Goal: Find specific page/section: Find specific page/section

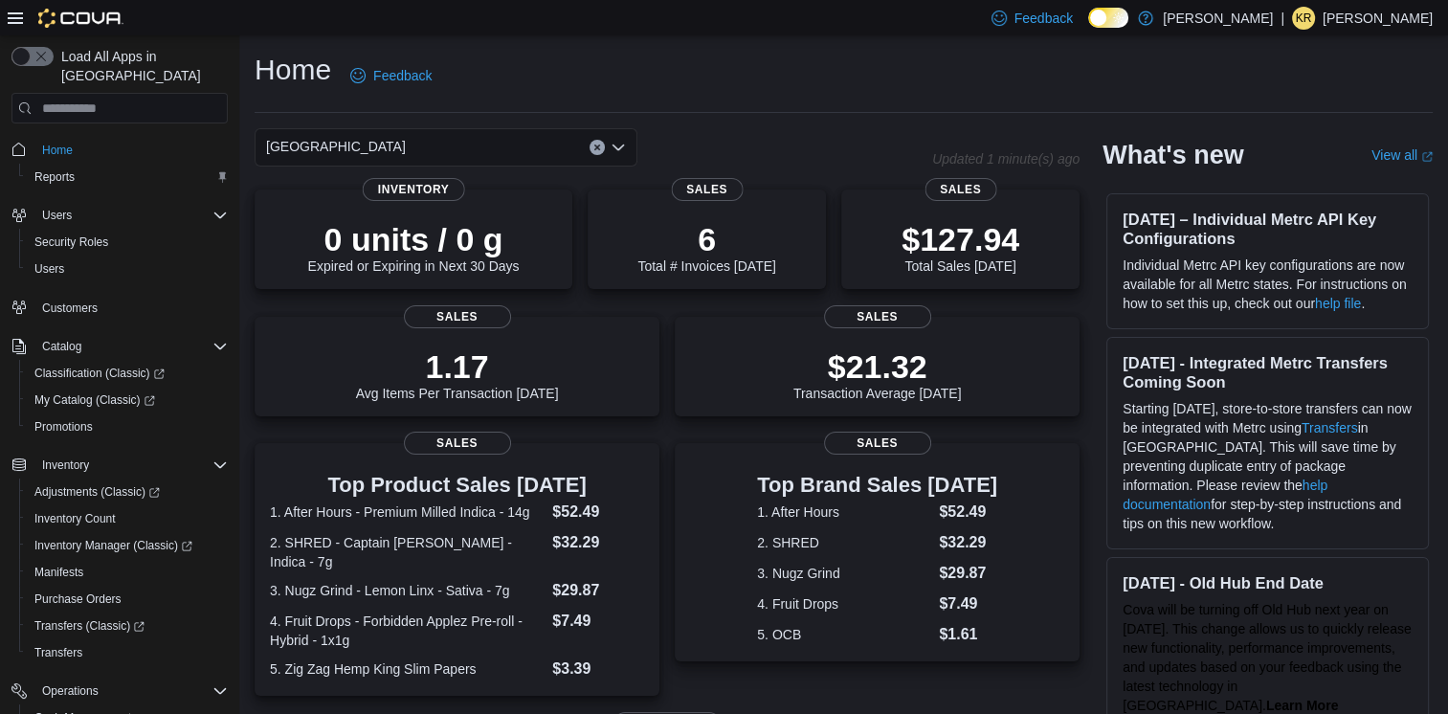
click at [430, 157] on div "[GEOGRAPHIC_DATA]" at bounding box center [446, 147] width 383 height 38
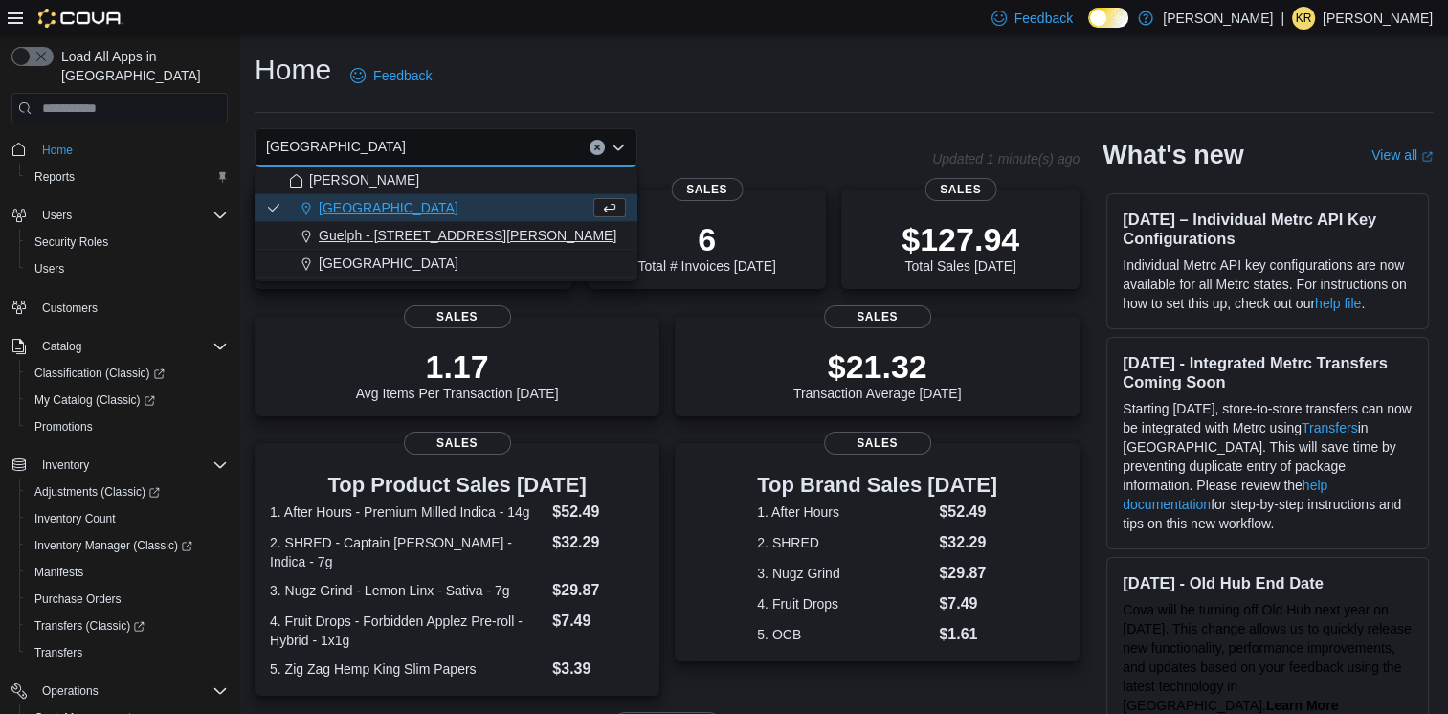
click at [421, 227] on span "Guelph - [STREET_ADDRESS][PERSON_NAME]" at bounding box center [468, 235] width 298 height 19
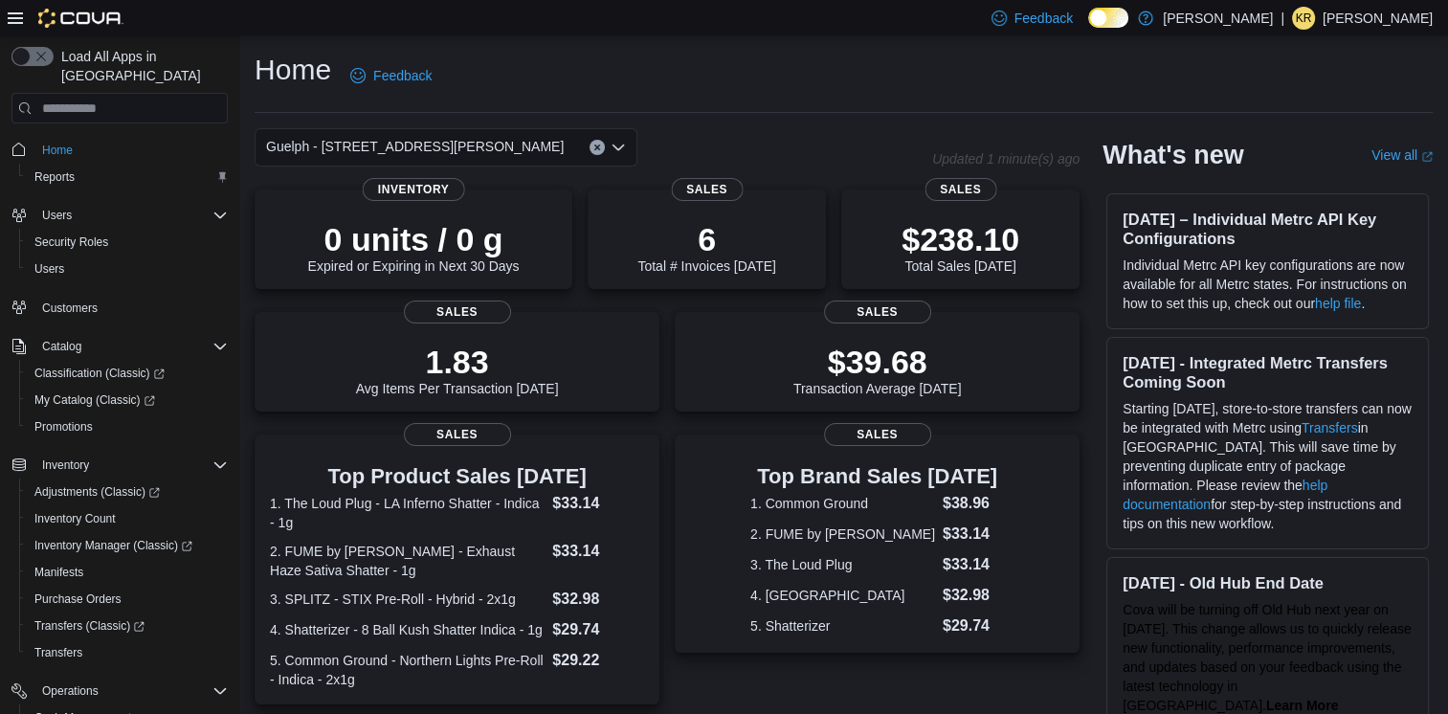
click at [551, 141] on div "Guelph - [STREET_ADDRESS][PERSON_NAME]" at bounding box center [446, 147] width 383 height 38
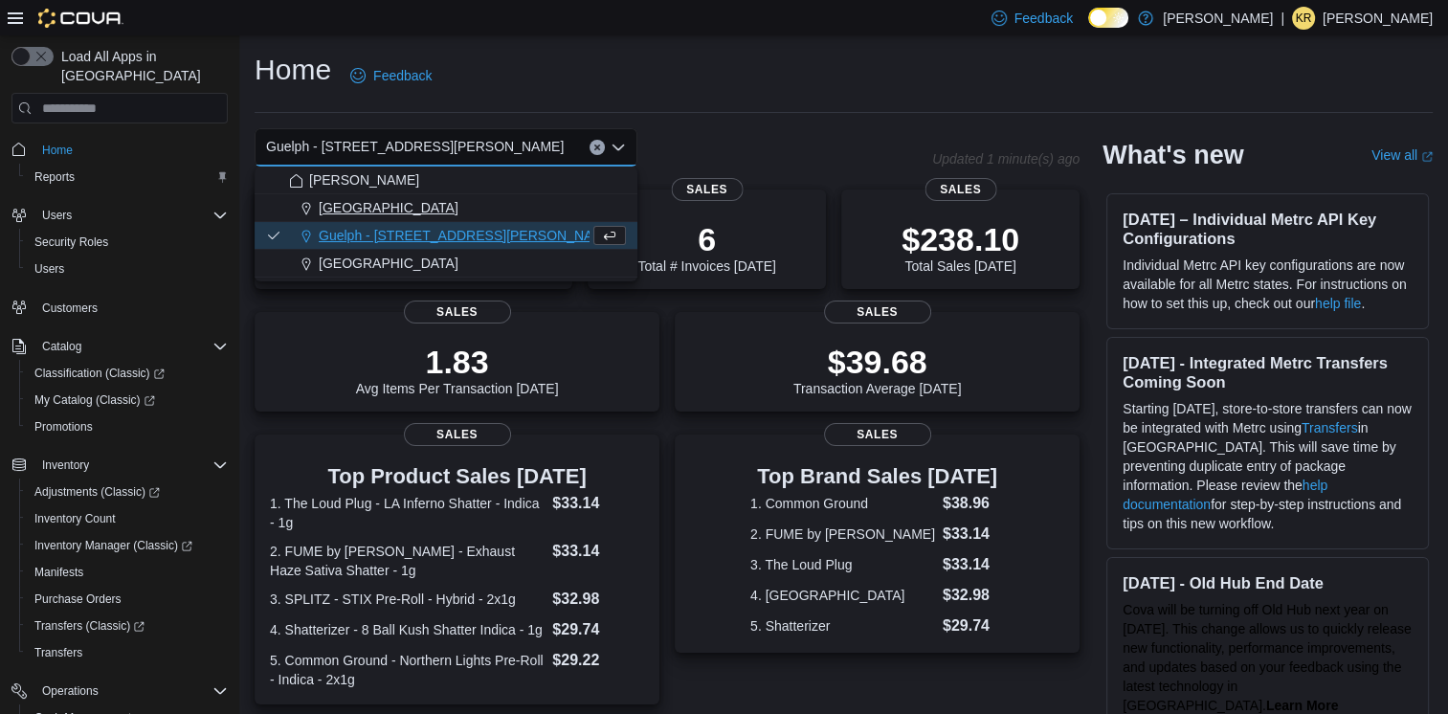
click at [529, 201] on div "[GEOGRAPHIC_DATA]" at bounding box center [457, 207] width 337 height 19
